Goal: Task Accomplishment & Management: Use online tool/utility

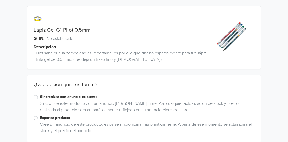
click at [40, 117] on label "Exportar producto" at bounding box center [147, 118] width 214 height 6
click at [0, 0] on input "Exportar producto" at bounding box center [0, 0] width 0 height 0
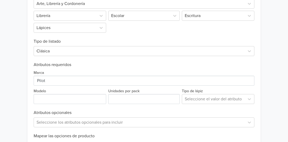
scroll to position [182, 0]
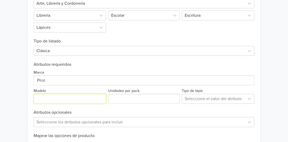
click at [76, 101] on input "Modelo" at bounding box center [70, 99] width 72 height 10
type input "G-1"
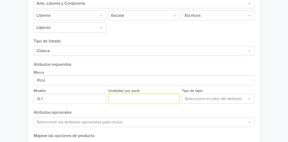
click at [132, 97] on input "Unidades por pack" at bounding box center [143, 99] width 71 height 10
type input "1"
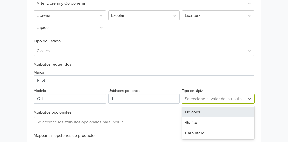
click at [212, 99] on div at bounding box center [213, 98] width 57 height 7
click at [204, 113] on div "De color" at bounding box center [218, 112] width 72 height 10
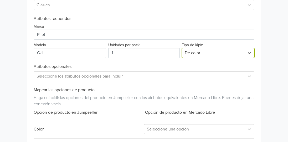
scroll to position [247, 0]
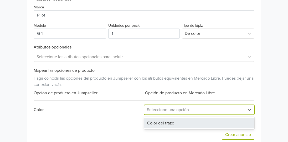
click at [202, 111] on div at bounding box center [194, 109] width 95 height 7
click at [187, 122] on div "Color del trazo" at bounding box center [199, 123] width 110 height 10
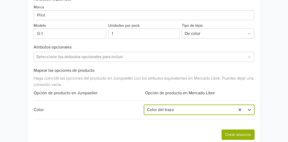
click at [235, 138] on button "Crear anuncio" at bounding box center [238, 135] width 33 height 10
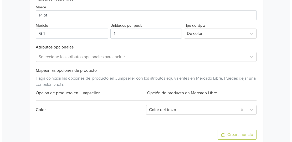
scroll to position [0, 0]
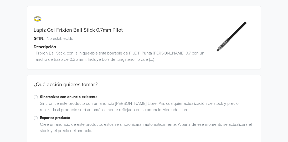
click at [40, 118] on label "Exportar producto" at bounding box center [147, 118] width 214 height 6
click at [0, 0] on input "Exportar producto" at bounding box center [0, 0] width 0 height 0
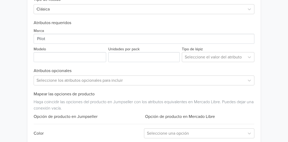
scroll to position [224, 0]
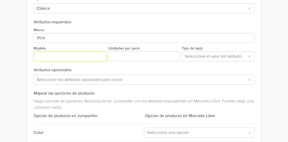
click at [75, 57] on input "Modelo" at bounding box center [70, 56] width 72 height 10
type input "Frixion Stick"
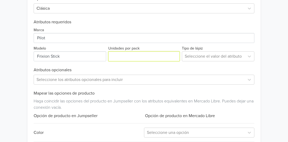
click at [139, 55] on input "Unidades por pack" at bounding box center [143, 56] width 71 height 10
type input "1"
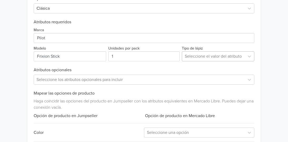
click at [199, 58] on div at bounding box center [213, 56] width 57 height 7
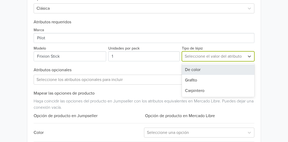
click at [196, 69] on div "De color" at bounding box center [218, 70] width 72 height 10
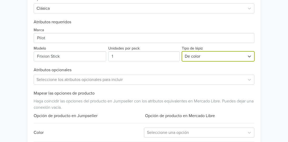
scroll to position [257, 0]
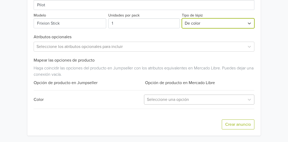
click at [183, 100] on div at bounding box center [194, 99] width 95 height 7
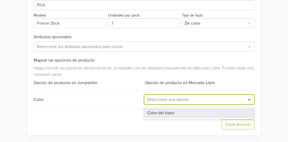
click at [178, 112] on div "Color del trazo" at bounding box center [199, 113] width 110 height 10
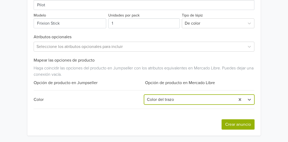
click at [239, 128] on button "Crear anuncio" at bounding box center [238, 125] width 33 height 10
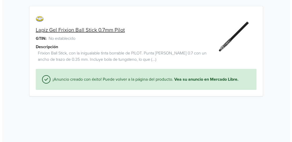
scroll to position [0, 0]
